Goal: Entertainment & Leisure: Consume media (video, audio)

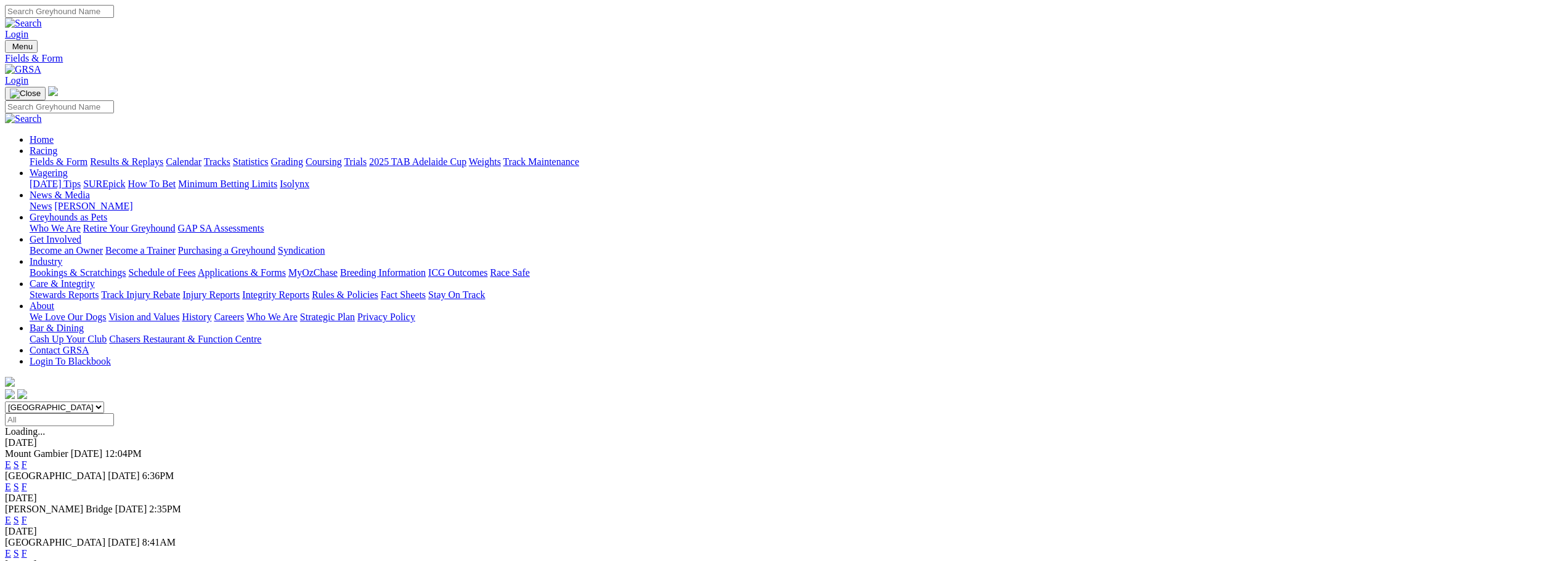
click at [27, 460] on link "F" at bounding box center [24, 464] width 6 height 10
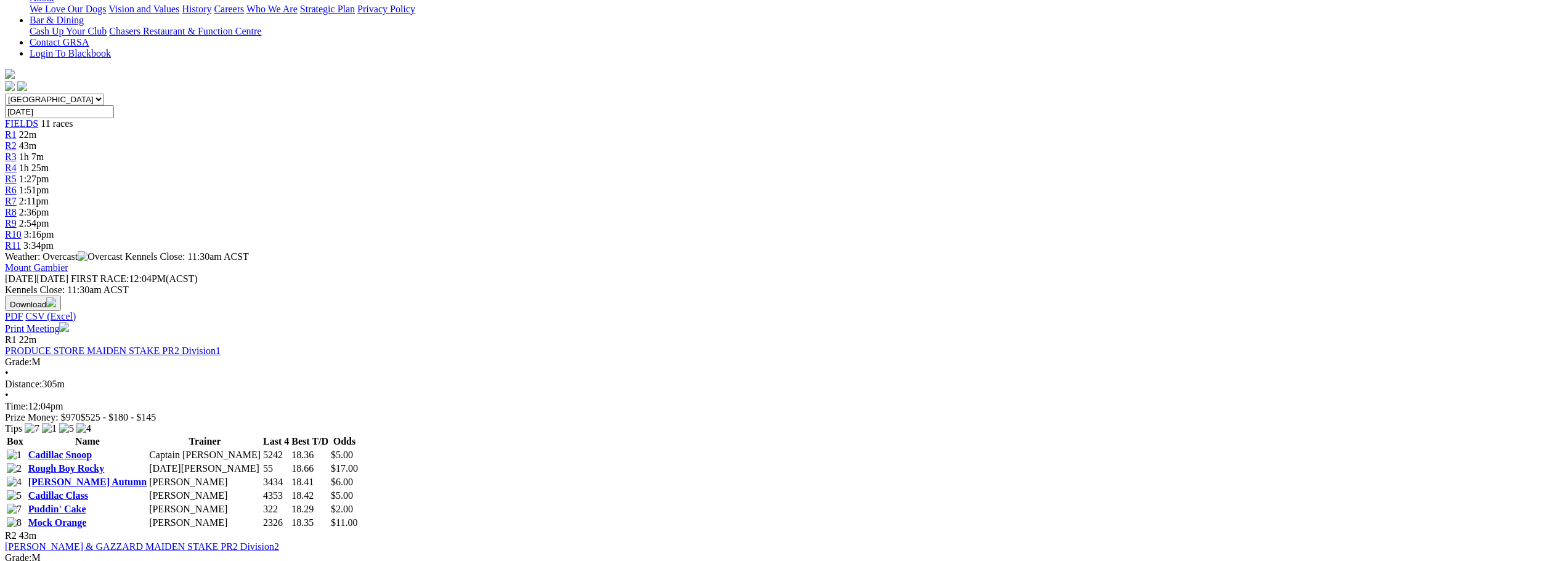
scroll to position [370, 0]
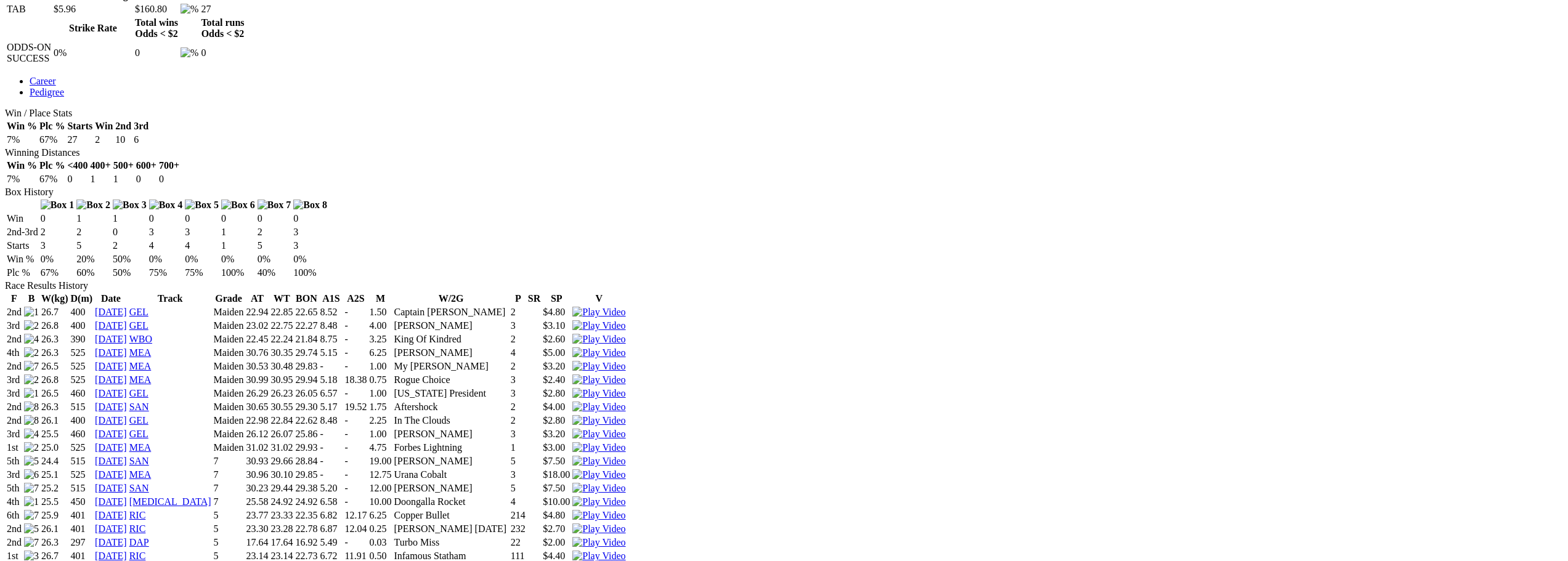
scroll to position [678, 0]
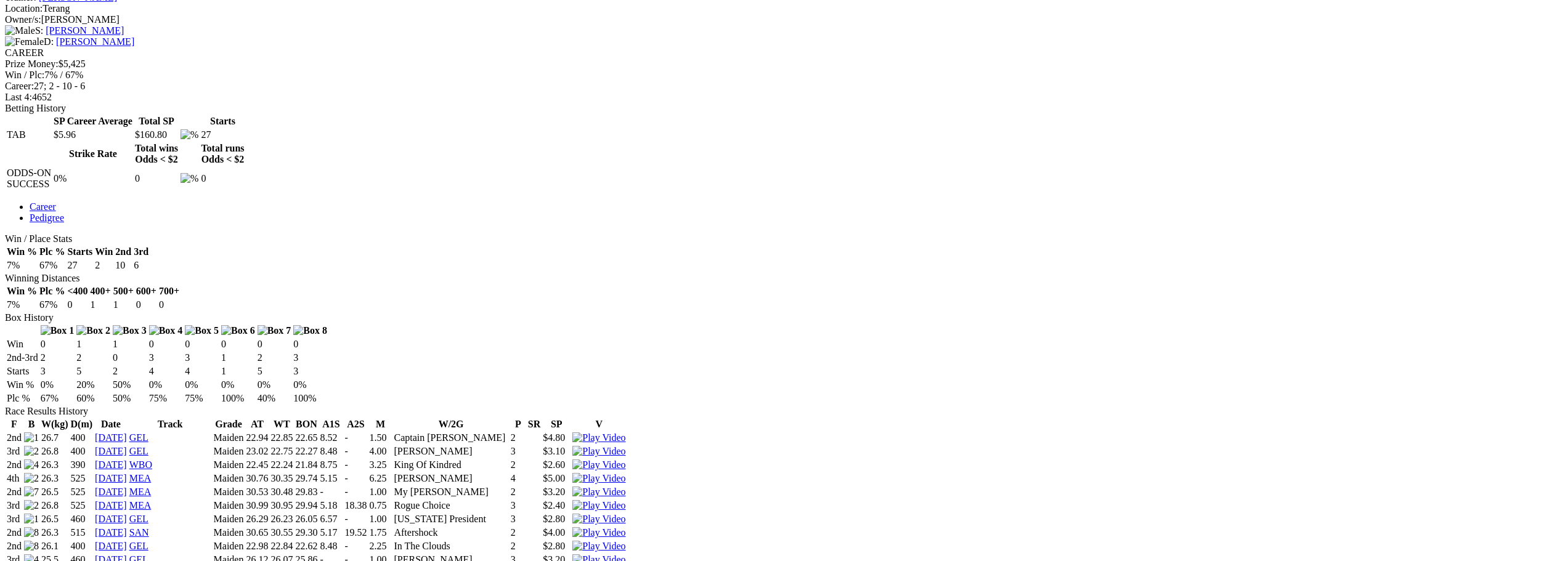
scroll to position [493, 0]
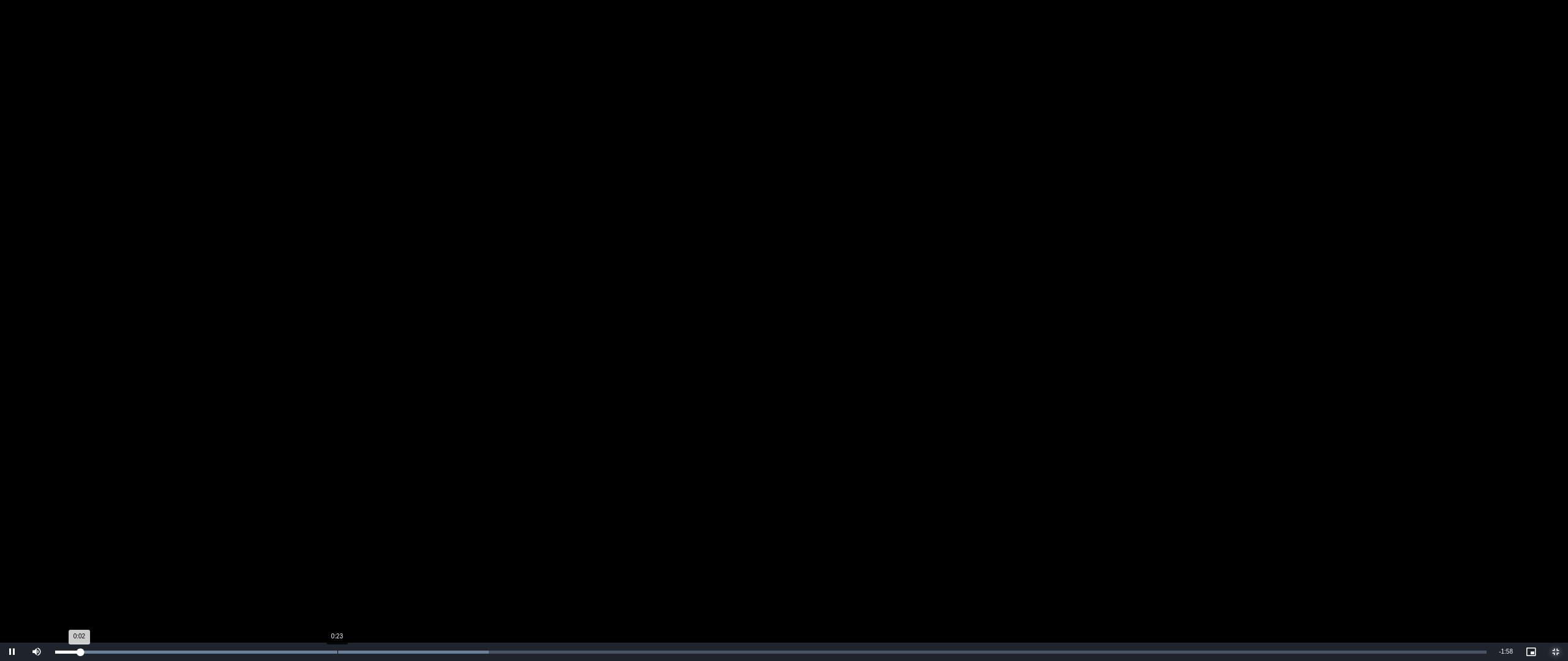
click at [337, 557] on div "Loaded : 30.28% 0:23 0:02" at bounding box center [770, 652] width 1444 height 18
click at [443, 557] on div "0:32" at bounding box center [443, 652] width 1 height 3
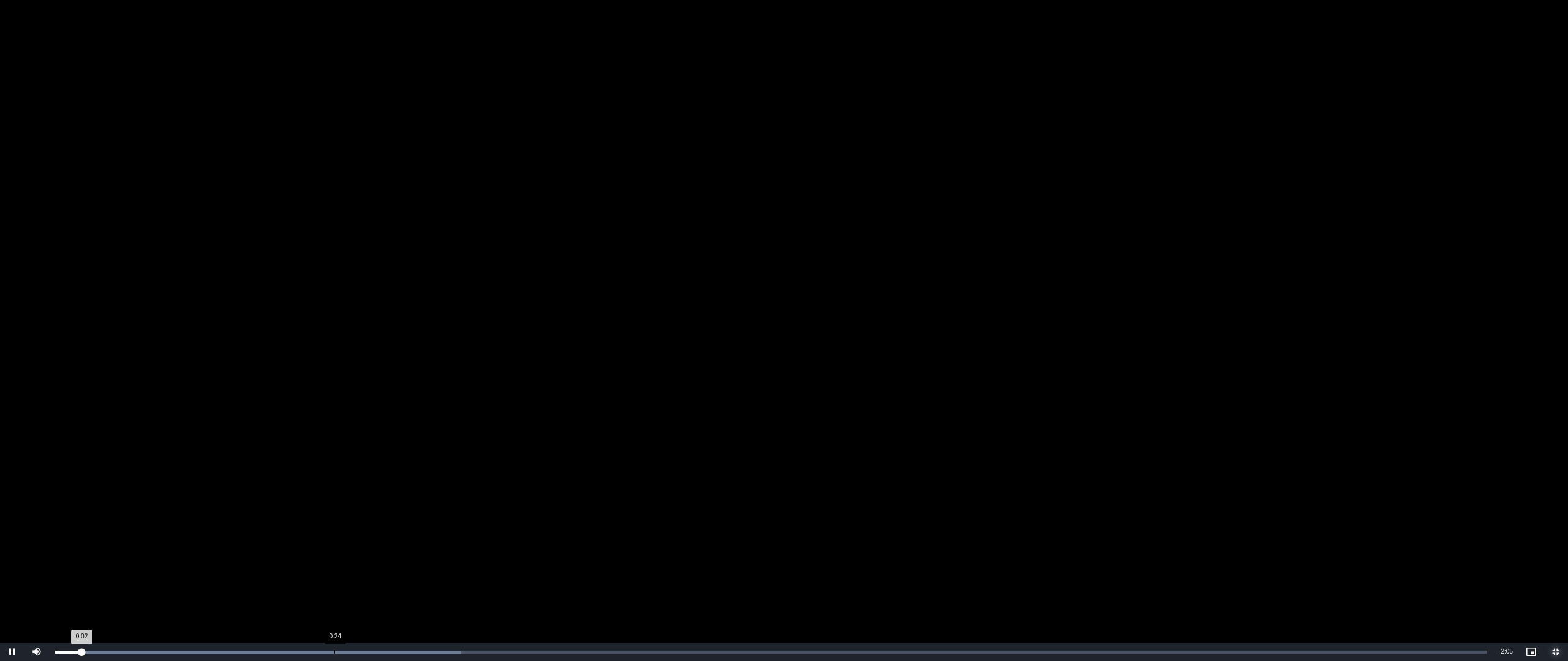
click at [334, 557] on div "Loaded : 28.37% 0:24 0:02" at bounding box center [770, 652] width 1444 height 18
click at [458, 557] on div "Progress Bar" at bounding box center [325, 652] width 542 height 3
click at [435, 557] on div "0:33" at bounding box center [261, 652] width 413 height 3
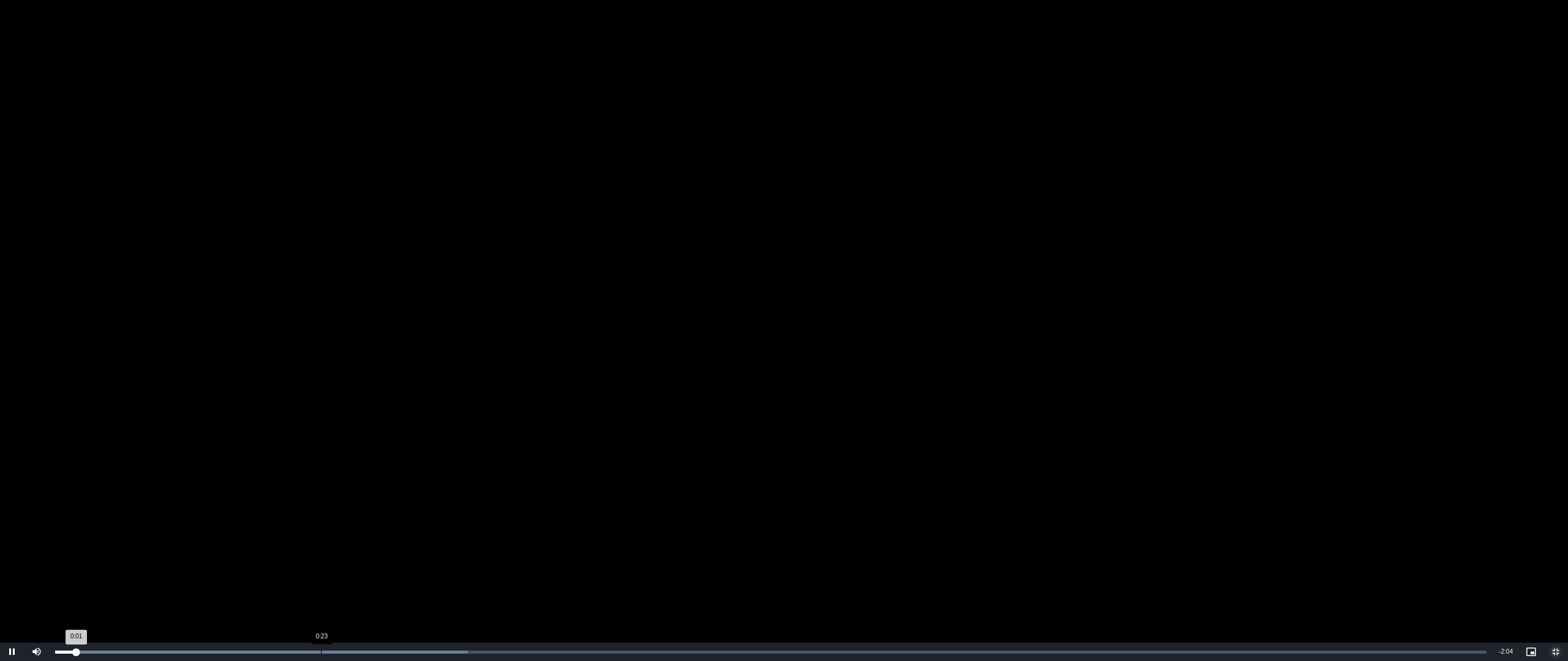
click at [321, 557] on div "Loaded : 28.83% 0:23 0:01" at bounding box center [770, 652] width 1444 height 18
click at [414, 557] on div "0:31" at bounding box center [414, 652] width 1 height 3
click at [496, 557] on div "Loaded : 52.85% 0:38 0:32" at bounding box center [770, 652] width 1444 height 18
